Goal: Transaction & Acquisition: Purchase product/service

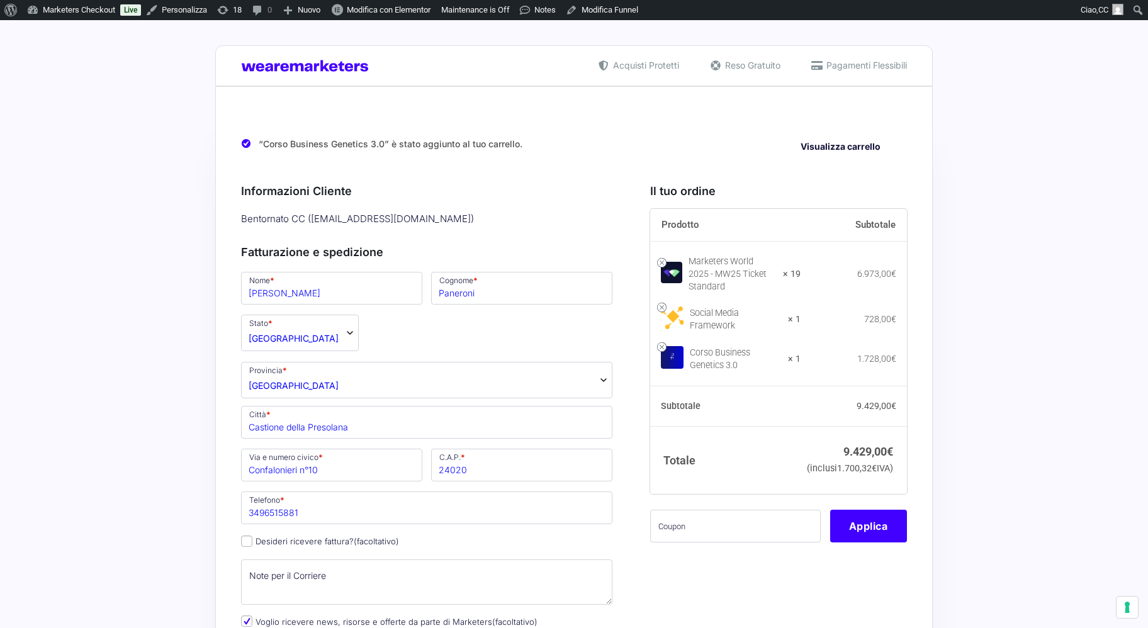
select select "BG"
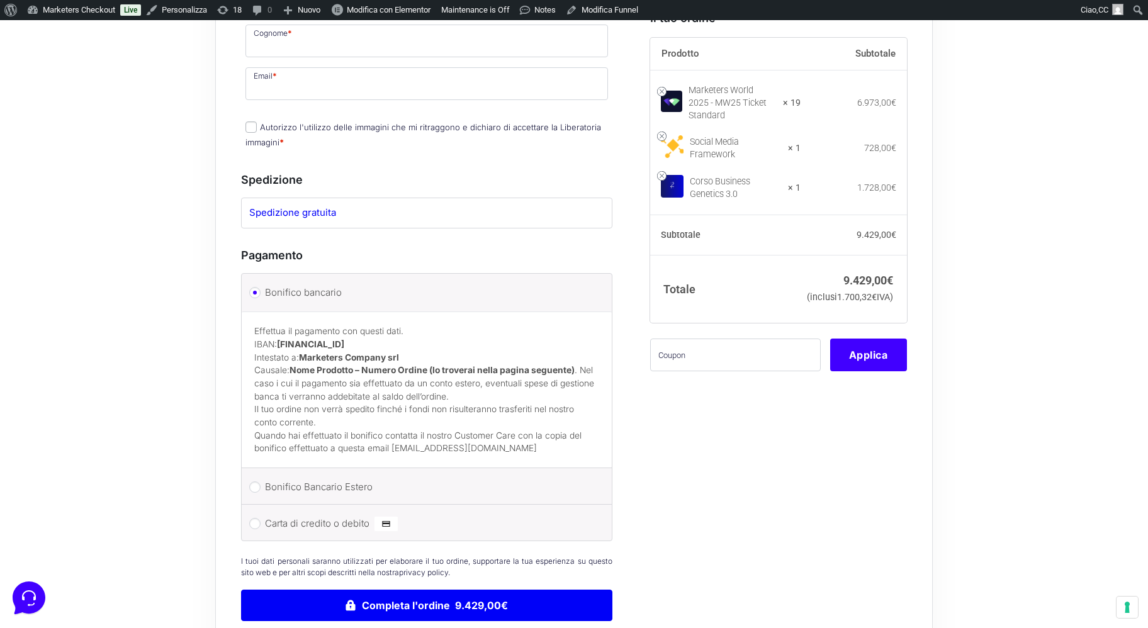
scroll to position [5803, 0]
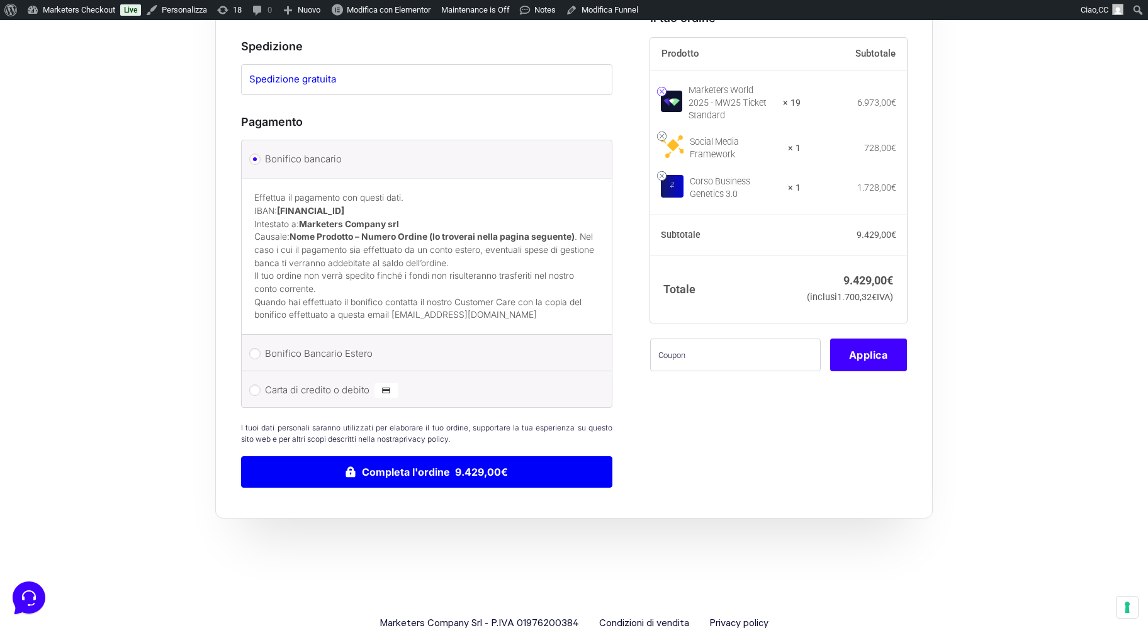
click at [665, 86] on link at bounding box center [661, 90] width 9 height 9
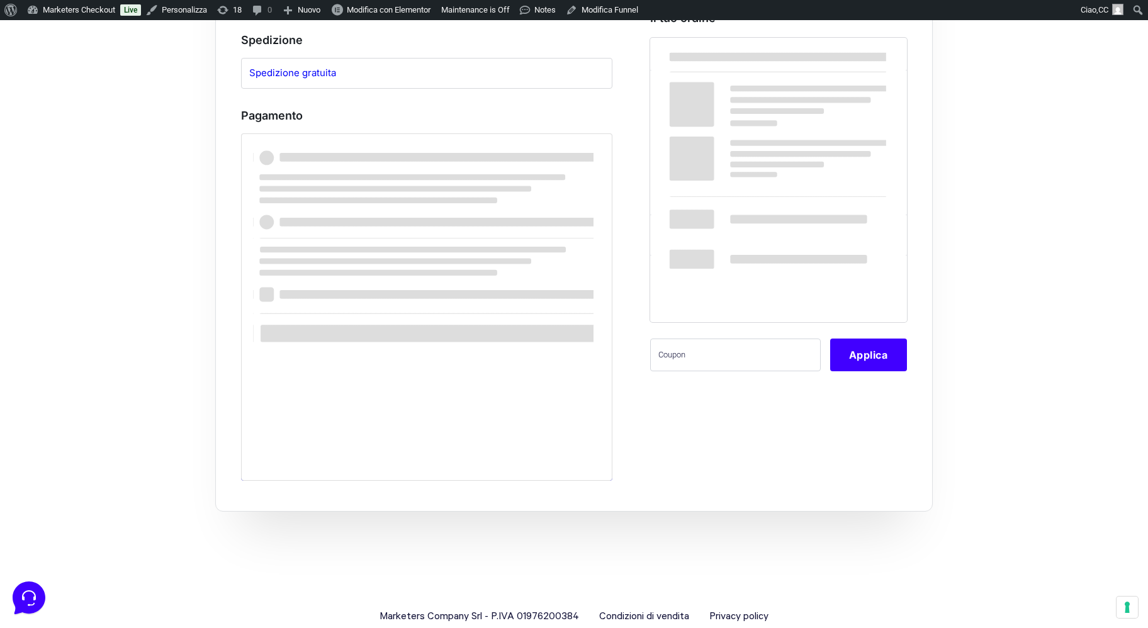
scroll to position [5796, 0]
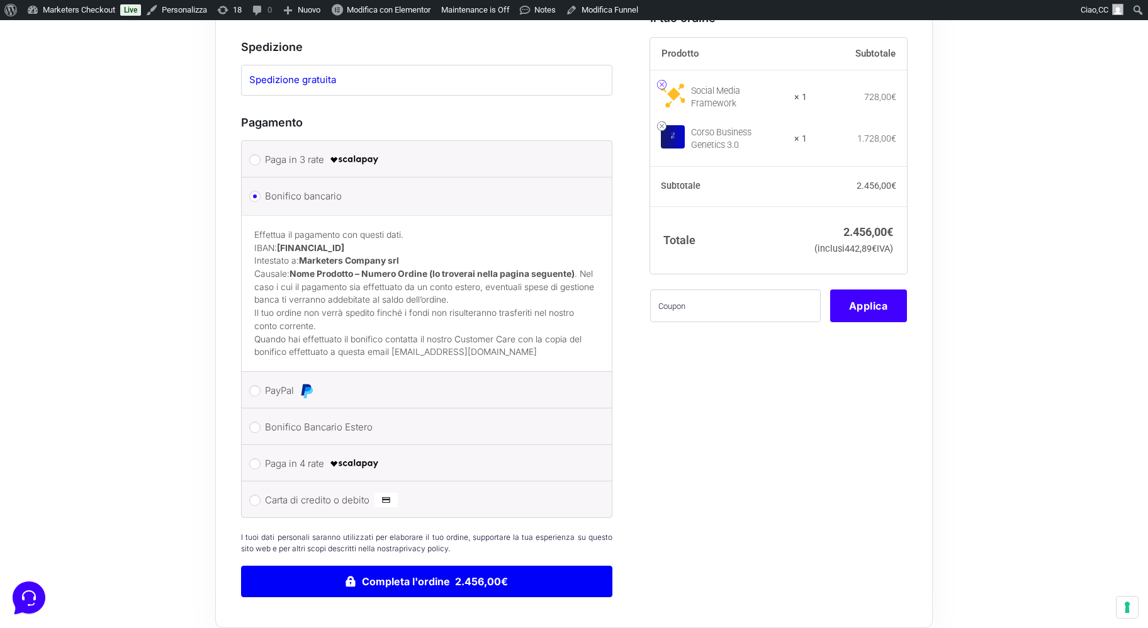
click at [664, 84] on link at bounding box center [661, 84] width 9 height 9
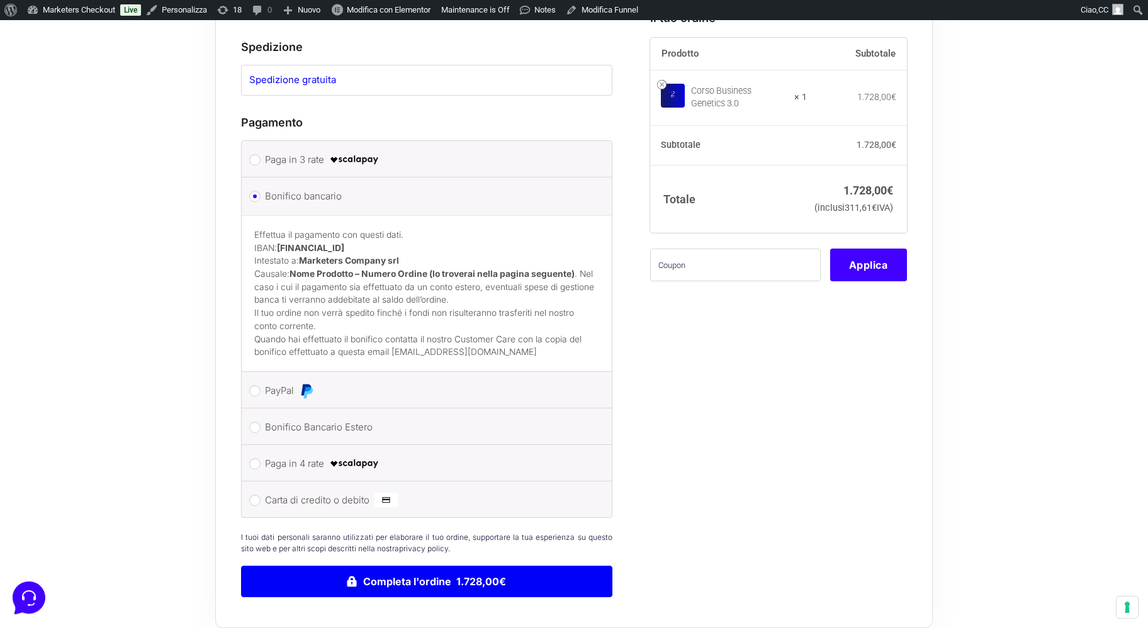
click at [343, 418] on label "Bonifico Bancario Estero" at bounding box center [424, 427] width 319 height 19
click at [261, 422] on input "Bonifico Bancario Estero" at bounding box center [254, 427] width 11 height 11
radio input "true"
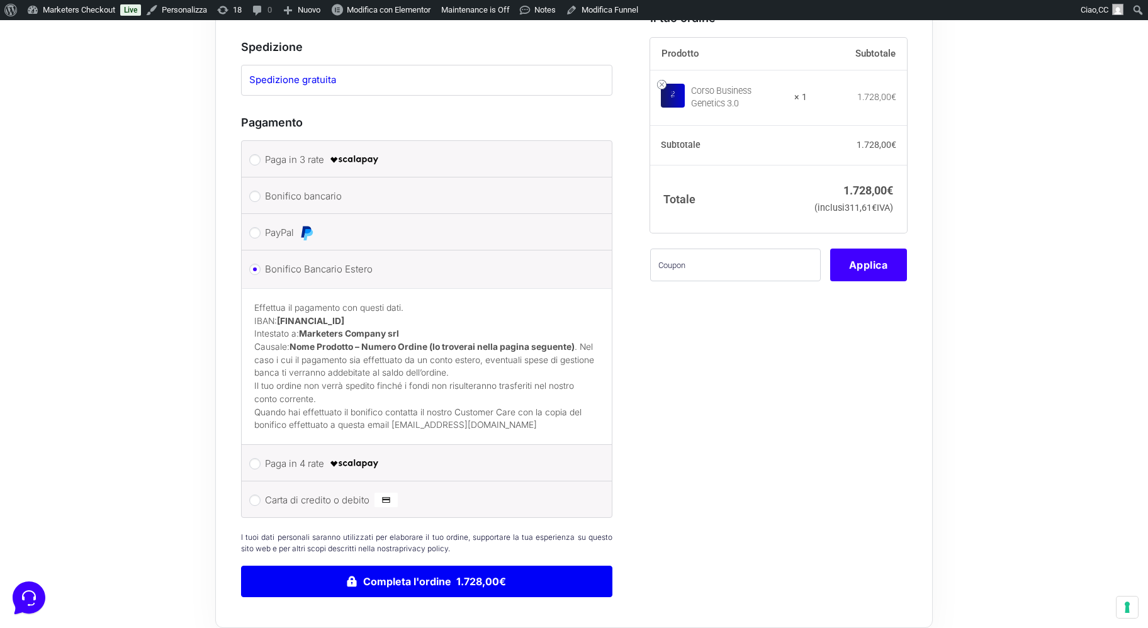
click at [355, 187] on label "Bonifico bancario" at bounding box center [424, 196] width 319 height 19
click at [261, 191] on input "Bonifico bancario" at bounding box center [254, 196] width 11 height 11
radio input "true"
